Goal: Information Seeking & Learning: Learn about a topic

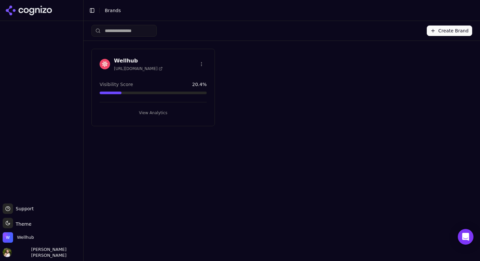
click at [163, 75] on div "Wellhub [URL][DOMAIN_NAME] Visibility Score 20.4 % View Analytics" at bounding box center [152, 87] width 123 height 77
click at [157, 109] on button "View Analytics" at bounding box center [153, 112] width 107 height 10
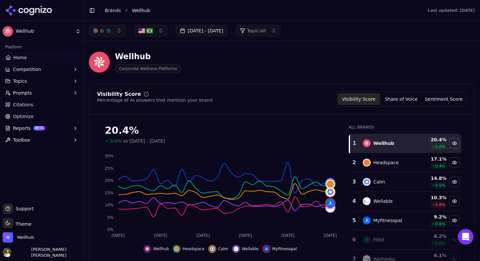
click at [157, 33] on button "button" at bounding box center [150, 31] width 33 height 12
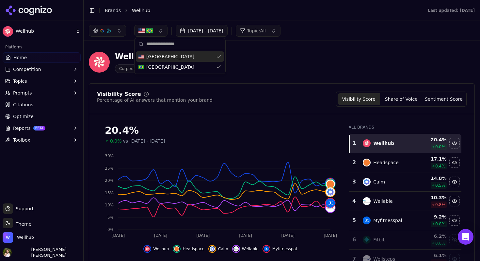
click at [157, 32] on button "button" at bounding box center [150, 31] width 33 height 12
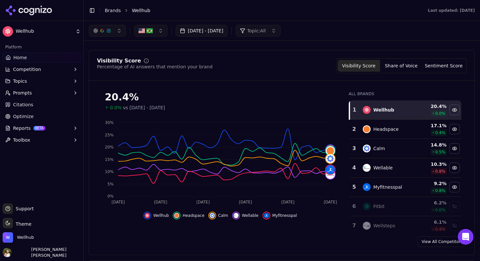
scroll to position [30, 0]
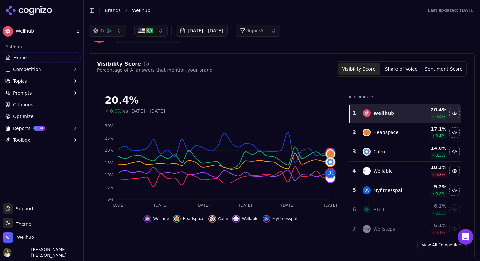
click at [404, 73] on button "Share of Voice" at bounding box center [401, 69] width 42 height 12
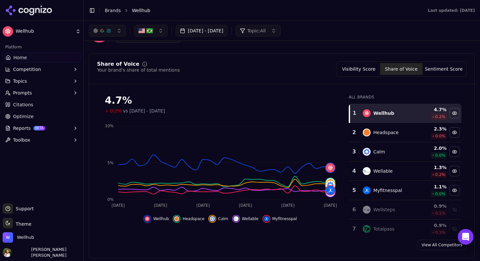
click at [444, 73] on button "Sentiment Score" at bounding box center [444, 69] width 42 height 12
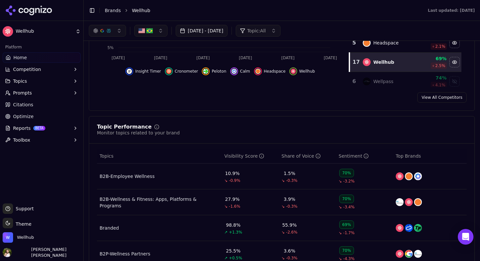
scroll to position [8, 0]
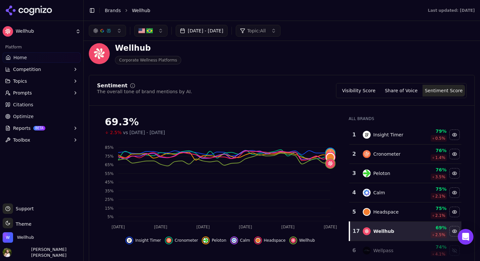
drag, startPoint x: 402, startPoint y: 90, endPoint x: 402, endPoint y: 95, distance: 4.6
click at [402, 90] on button "Share of Voice" at bounding box center [401, 91] width 42 height 12
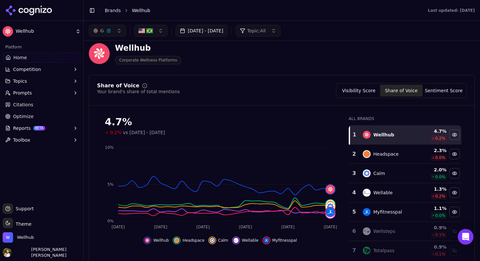
click at [356, 92] on button "Visibility Score" at bounding box center [359, 91] width 42 height 12
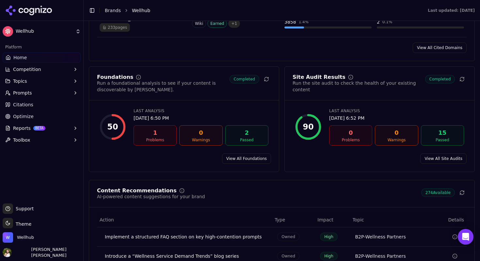
scroll to position [851, 0]
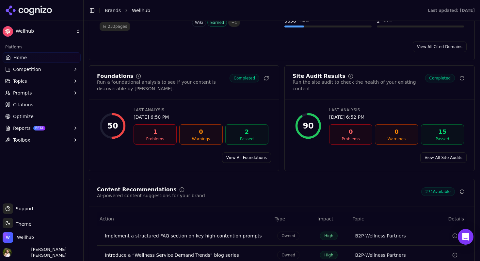
click at [250, 158] on link "View All Foundations" at bounding box center [246, 157] width 49 height 10
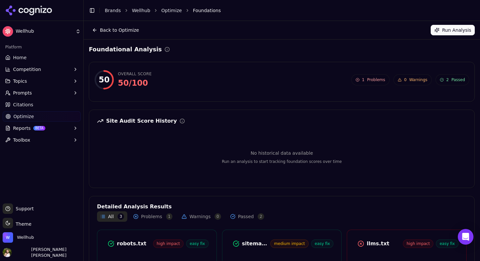
click at [94, 33] on button "Back to Optimize" at bounding box center [116, 30] width 54 height 10
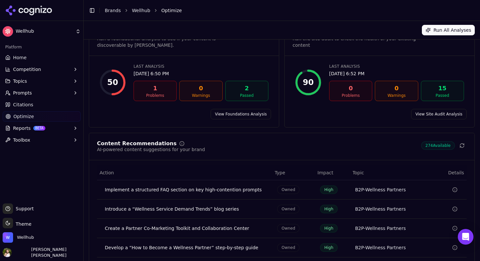
scroll to position [40, 0]
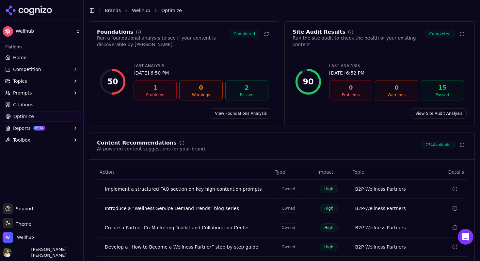
click at [438, 115] on link "View Site Audit Analysis" at bounding box center [439, 113] width 56 height 10
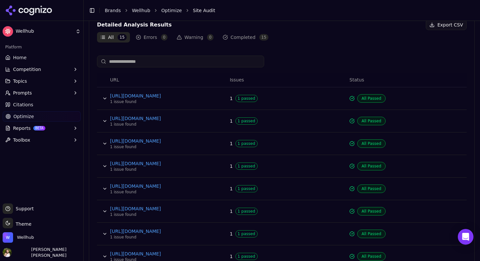
scroll to position [265, 0]
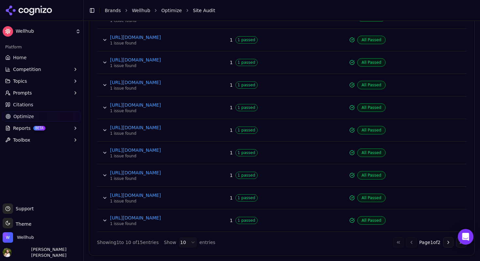
click at [449, 243] on button "Go to next page" at bounding box center [448, 242] width 10 height 10
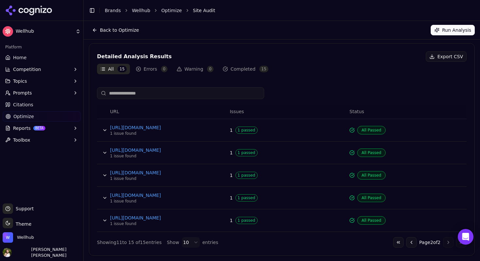
scroll to position [0, 0]
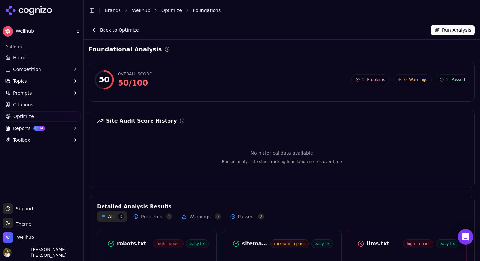
click at [94, 29] on button "Back to Optimize" at bounding box center [116, 30] width 54 height 10
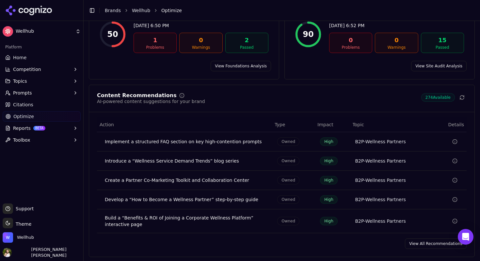
scroll to position [88, 0]
click at [454, 142] on icon "Data table" at bounding box center [454, 140] width 5 height 5
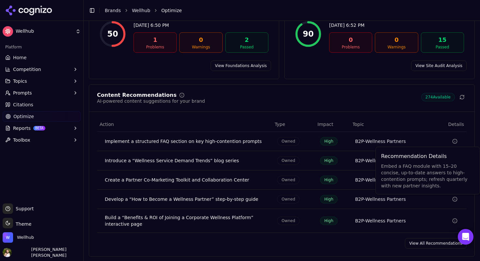
click at [454, 142] on icon "Data table" at bounding box center [454, 140] width 5 height 5
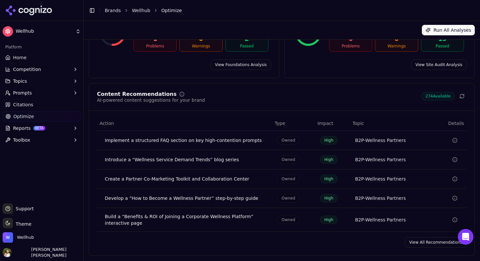
scroll to position [0, 0]
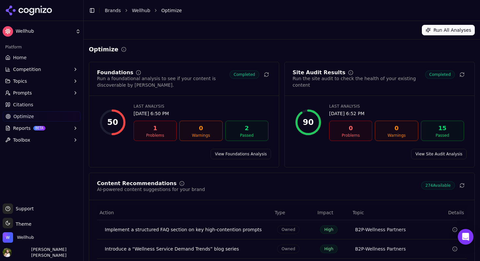
click at [136, 11] on link "Wellhub" at bounding box center [141, 10] width 18 height 7
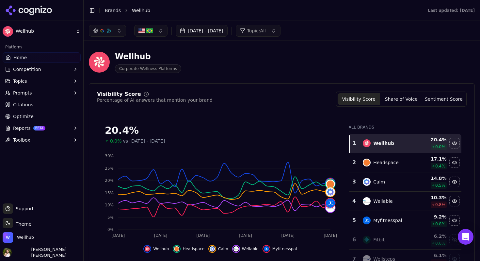
click at [161, 31] on button "button" at bounding box center [150, 31] width 33 height 12
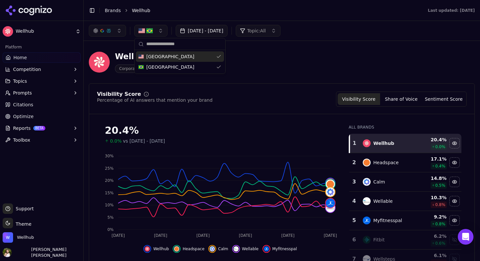
click at [161, 31] on button "button" at bounding box center [150, 31] width 33 height 12
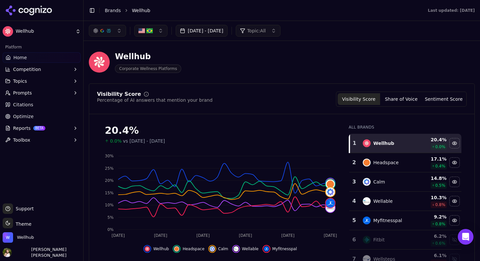
click at [122, 32] on button "button" at bounding box center [107, 31] width 37 height 12
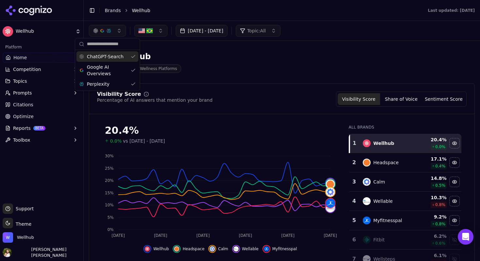
click at [120, 28] on button "button" at bounding box center [107, 31] width 37 height 12
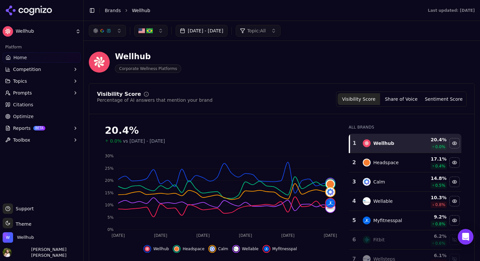
click at [120, 28] on button "button" at bounding box center [107, 31] width 37 height 12
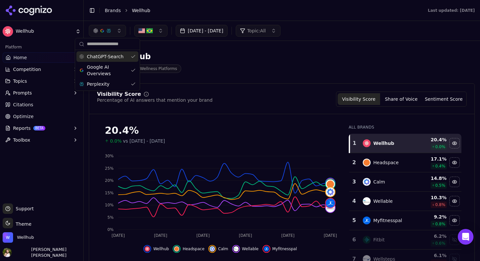
click at [195, 62] on div "Wellhub Corporate Wellness Platforms" at bounding box center [235, 62] width 293 height 22
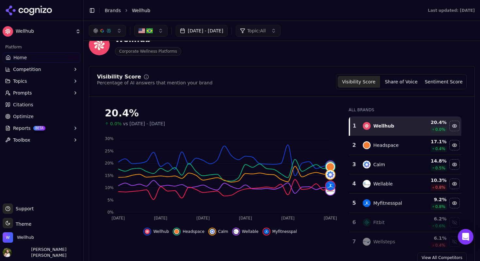
scroll to position [18, 0]
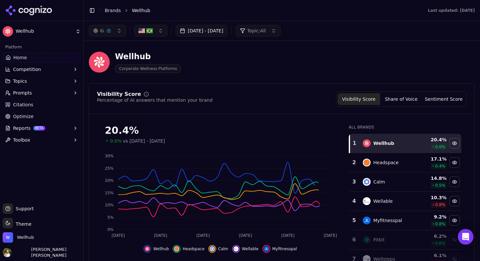
click at [148, 35] on button "button" at bounding box center [150, 31] width 33 height 12
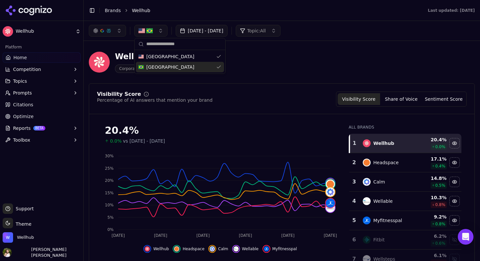
click at [152, 64] on span "Brazil" at bounding box center [170, 67] width 48 height 7
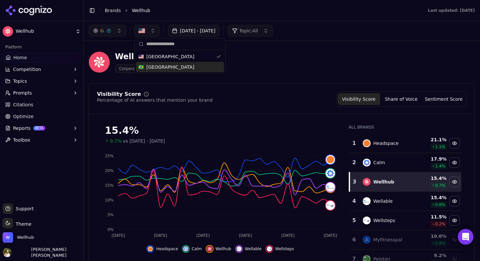
click at [208, 64] on div "Brazil" at bounding box center [180, 67] width 88 height 10
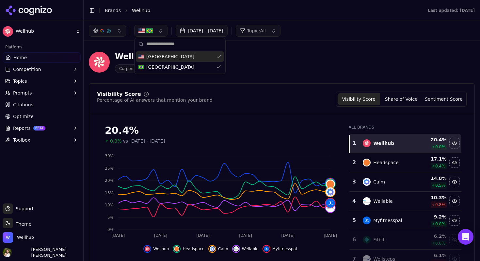
click at [208, 59] on div "United States" at bounding box center [180, 56] width 88 height 10
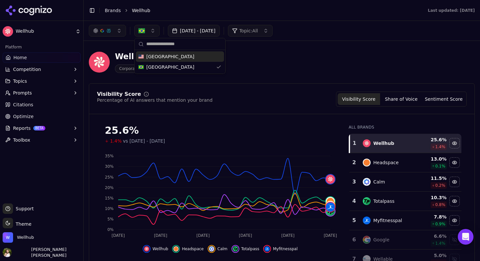
click at [208, 58] on div "United States" at bounding box center [180, 56] width 88 height 10
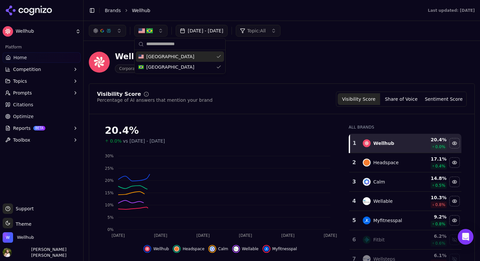
click at [283, 72] on div "Wellhub Corporate Wellness Platforms" at bounding box center [235, 62] width 293 height 22
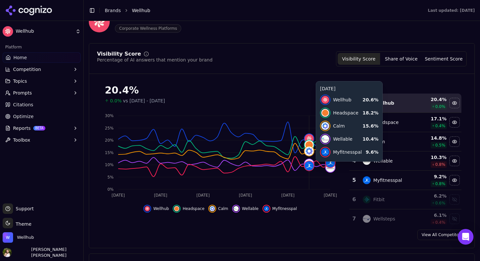
scroll to position [40, 0]
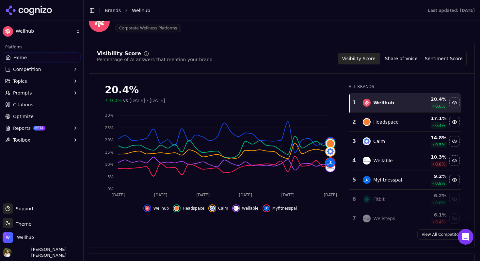
click at [416, 121] on td "Headspace" at bounding box center [388, 121] width 58 height 19
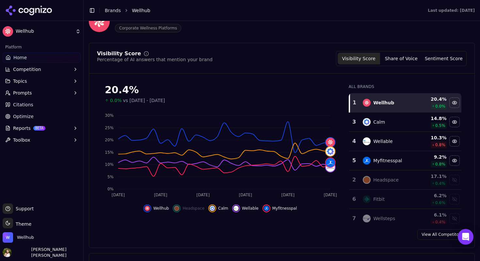
click at [405, 182] on div "Headspace" at bounding box center [388, 180] width 50 height 8
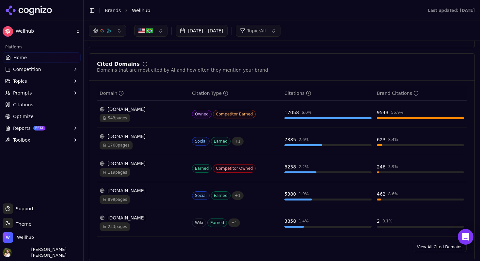
scroll to position [650, 0]
click at [120, 230] on span "233 pages" at bounding box center [115, 226] width 30 height 8
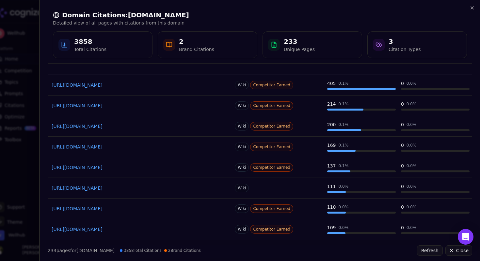
scroll to position [0, 0]
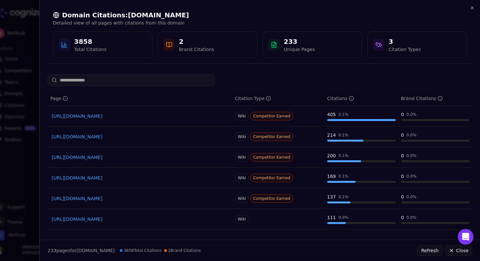
click at [150, 82] on input at bounding box center [131, 80] width 167 height 12
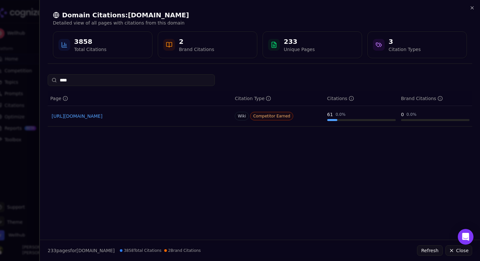
type input "****"
click at [158, 115] on link "https://en.wikipedia.org/wiki/Calm_%28company%29" at bounding box center [140, 116] width 177 height 7
click at [19, 162] on div at bounding box center [240, 130] width 480 height 261
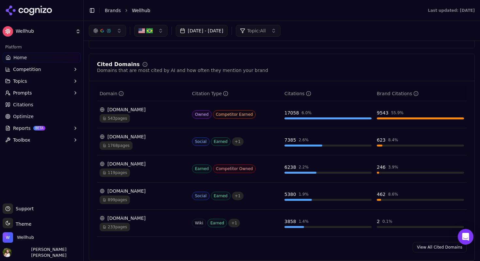
click at [121, 176] on span "119 pages" at bounding box center [115, 172] width 30 height 8
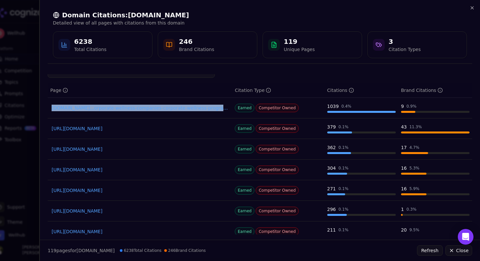
scroll to position [10, 0]
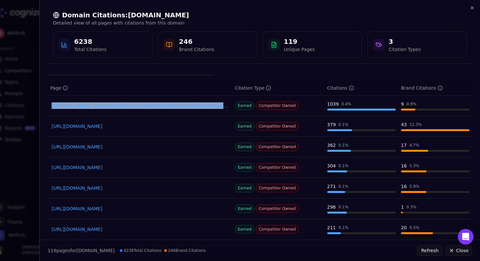
click at [182, 126] on link "https://wellsteps.com/blog/2022/03/29/costs-advantages-employee-wellness-program" at bounding box center [140, 126] width 177 height 7
click at [279, 127] on span "Competitor Owned" at bounding box center [277, 126] width 43 height 8
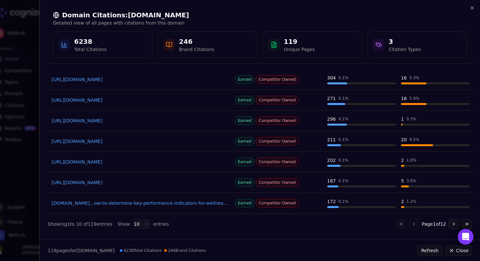
scroll to position [0, 0]
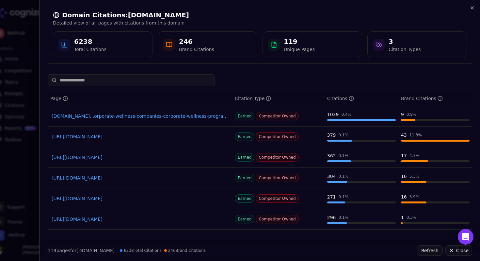
click at [189, 41] on div "246" at bounding box center [196, 41] width 35 height 9
click at [169, 43] on icon at bounding box center [170, 44] width 6 height 5
click at [199, 47] on div "Brand Citations" at bounding box center [196, 49] width 35 height 7
click at [288, 45] on div "119" at bounding box center [299, 41] width 31 height 9
click at [396, 46] on div "Citation Types" at bounding box center [405, 49] width 32 height 7
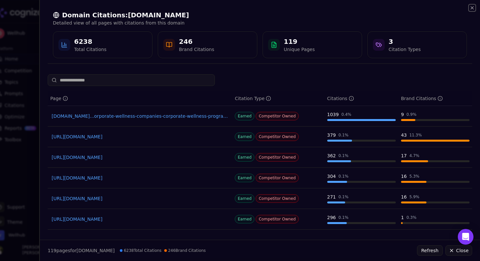
click at [471, 9] on icon "button" at bounding box center [472, 8] width 3 height 3
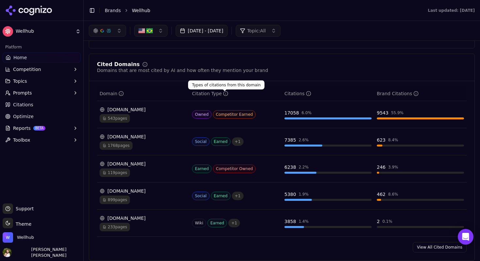
click at [225, 95] on icon "Data table" at bounding box center [225, 93] width 5 height 5
click at [134, 142] on div "reddit.com 1768 pages" at bounding box center [143, 141] width 87 height 16
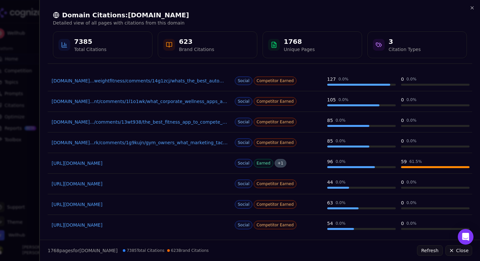
scroll to position [57, 0]
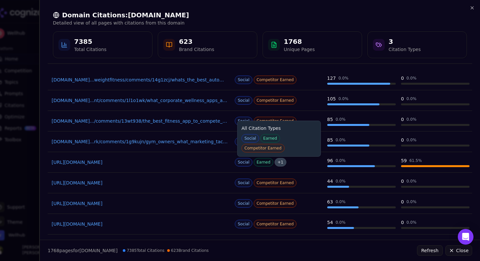
click at [279, 164] on span "+ 1" at bounding box center [281, 162] width 12 height 8
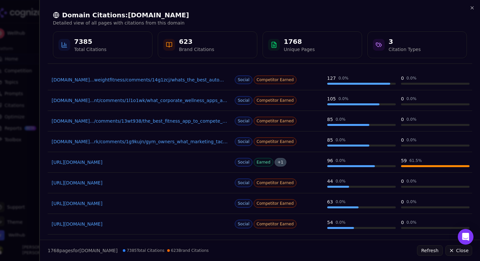
click at [279, 164] on span "+ 1" at bounding box center [281, 162] width 12 height 8
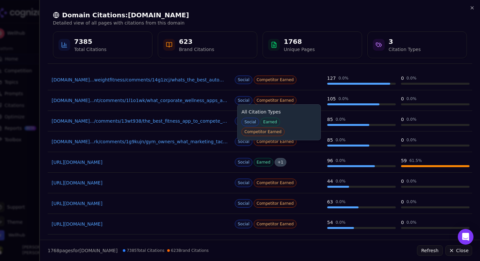
scroll to position [98, 0]
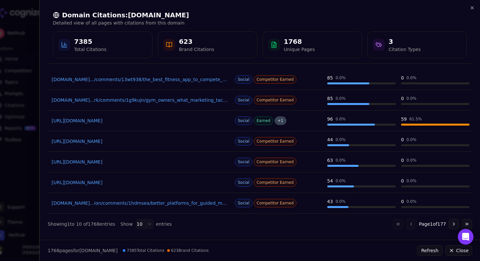
click at [453, 222] on button "Go to next page" at bounding box center [454, 223] width 10 height 10
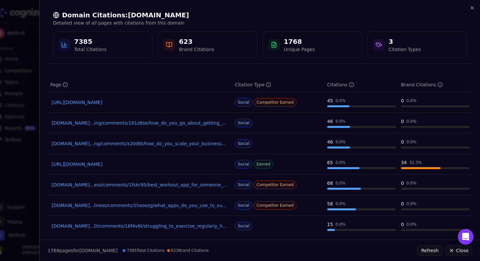
scroll to position [14, 0]
click at [182, 186] on link "reddit.com...ess/comments/1fskr95/best_workout_app_for_someone_who_travels_a_lot" at bounding box center [140, 184] width 177 height 7
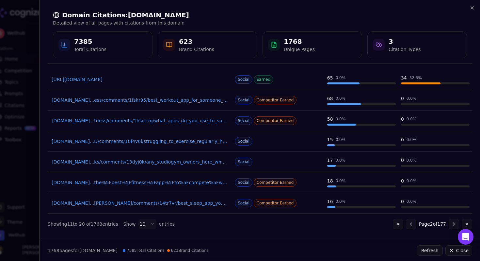
scroll to position [97, 0]
click at [24, 165] on div at bounding box center [240, 130] width 480 height 261
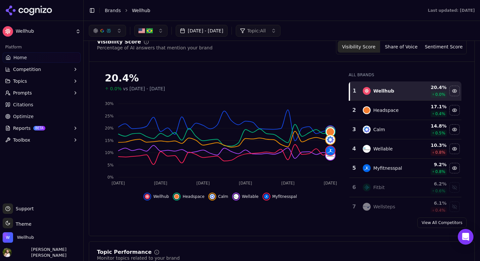
scroll to position [47, 0]
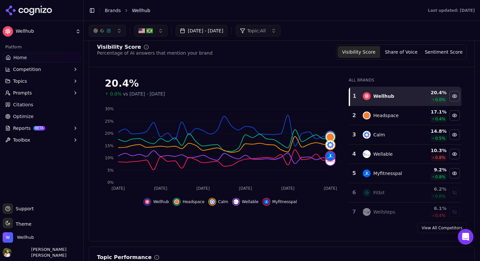
click at [162, 31] on button "button" at bounding box center [150, 31] width 33 height 12
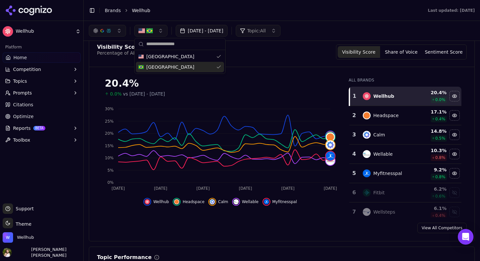
click at [162, 66] on div "Brazil" at bounding box center [180, 67] width 88 height 10
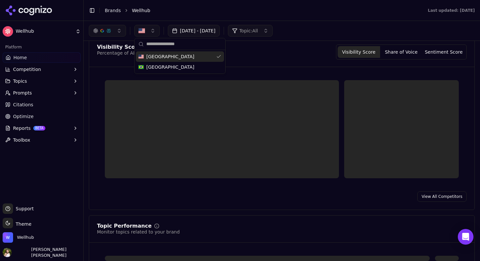
click at [267, 61] on div "Visibility Score Percentage of AI answers that mention your brand Visibility Sc…" at bounding box center [281, 55] width 385 height 23
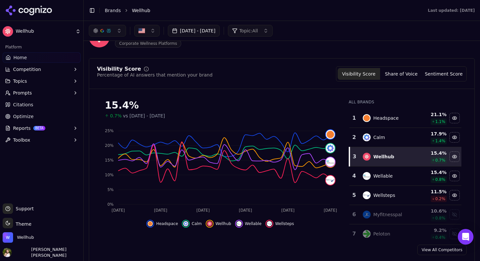
scroll to position [51, 0]
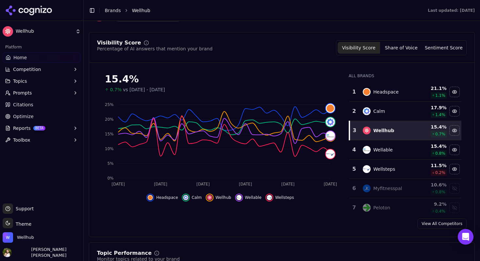
click at [409, 50] on button "Share of Voice" at bounding box center [401, 48] width 42 height 12
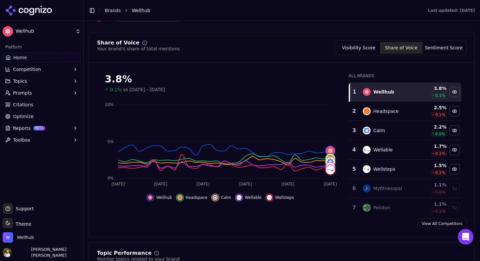
click at [434, 43] on button "Sentiment Score" at bounding box center [444, 48] width 42 height 12
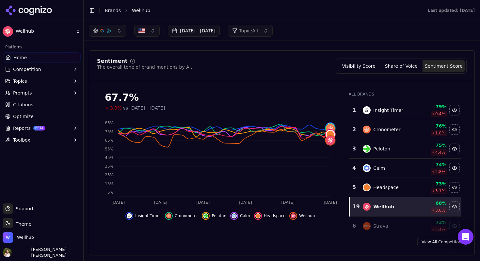
scroll to position [32, 0]
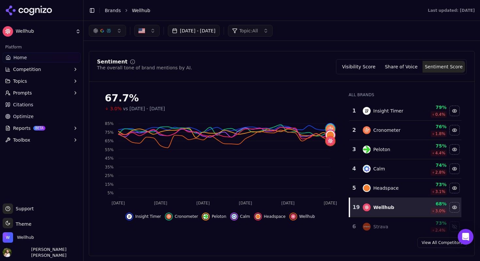
click at [363, 69] on button "Visibility Score" at bounding box center [359, 67] width 42 height 12
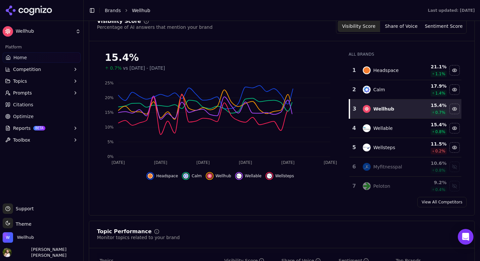
scroll to position [72, 0]
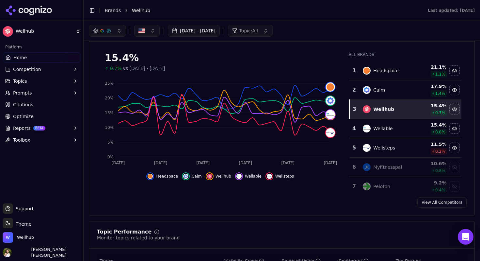
click at [438, 203] on link "View All Competitors" at bounding box center [441, 202] width 49 height 10
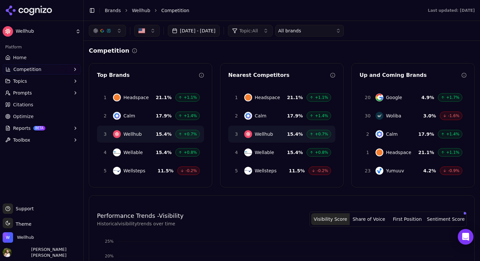
click at [121, 28] on button "button" at bounding box center [107, 31] width 37 height 12
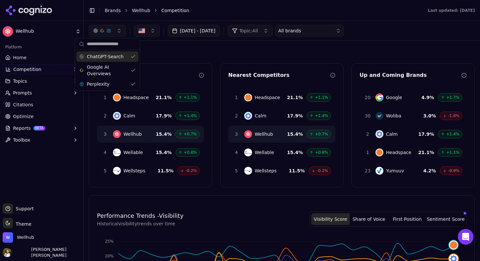
click at [121, 28] on button "button" at bounding box center [107, 31] width 37 height 12
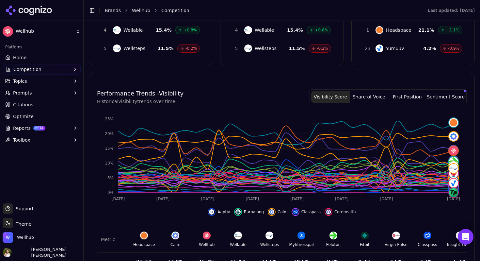
scroll to position [122, 0]
click at [414, 94] on button "First Position" at bounding box center [407, 96] width 39 height 12
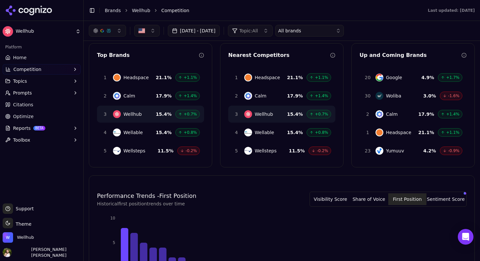
scroll to position [0, 0]
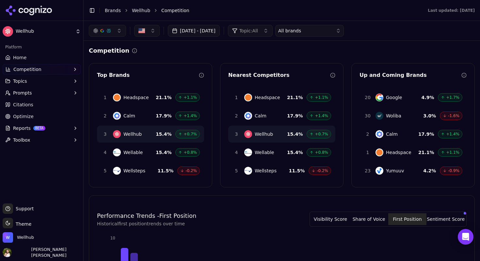
click at [445, 215] on button "Sentiment Score" at bounding box center [445, 219] width 39 height 12
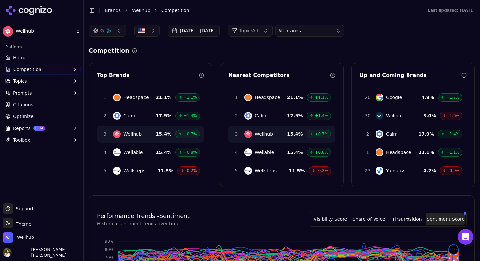
click at [335, 217] on button "Visibility Score" at bounding box center [330, 219] width 39 height 12
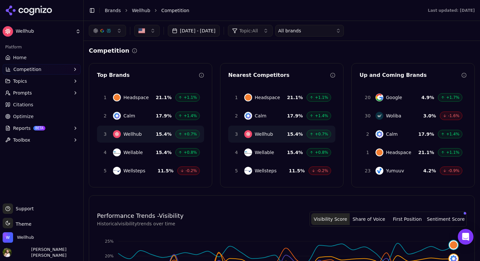
click at [141, 13] on link "Wellhub" at bounding box center [141, 10] width 18 height 7
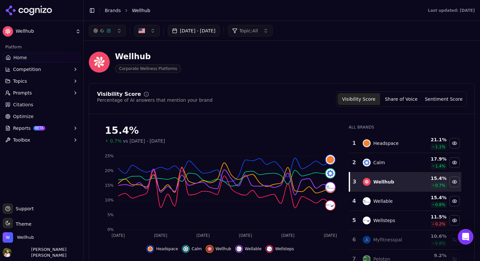
click at [149, 31] on button "button" at bounding box center [146, 31] width 25 height 12
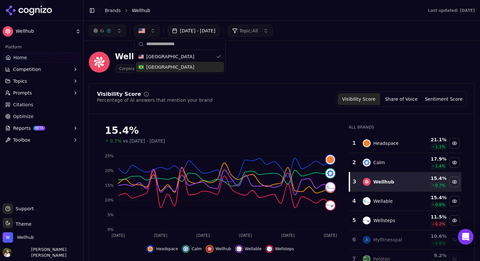
click at [150, 63] on div "Brazil" at bounding box center [180, 67] width 88 height 10
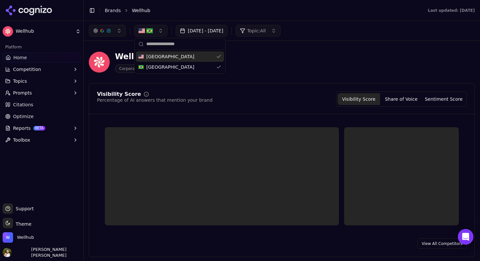
click at [244, 46] on div "Wellhub Corporate Wellness Platforms" at bounding box center [282, 62] width 386 height 32
